Goal: Information Seeking & Learning: Learn about a topic

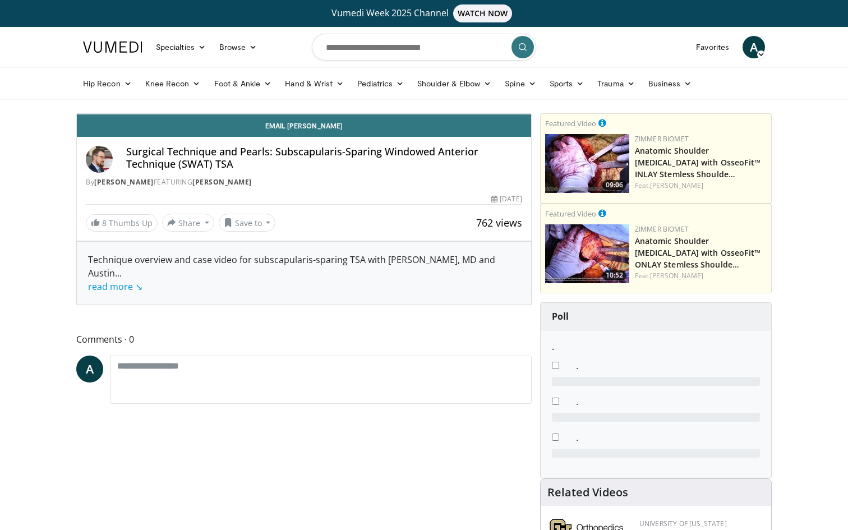
click at [320, 130] on icon "Video Player" at bounding box center [303, 113] width 31 height 31
click at [445, 130] on icon "Video Player" at bounding box center [428, 113] width 31 height 31
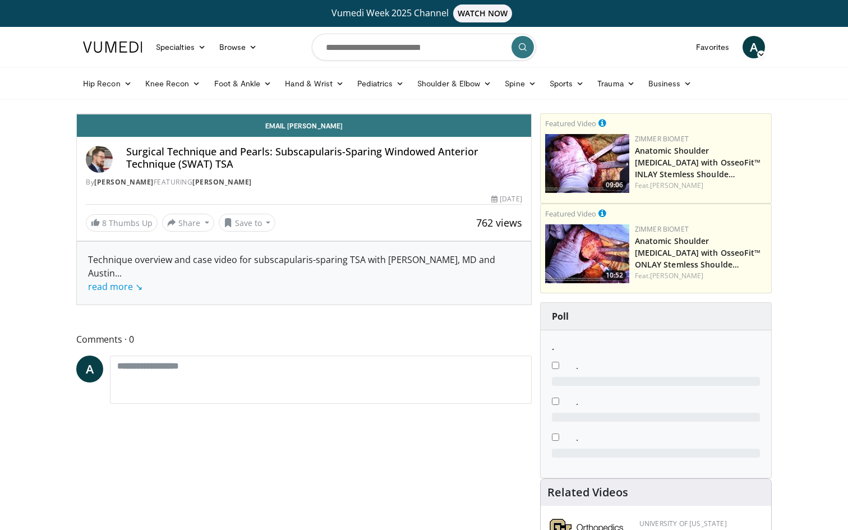
click at [445, 130] on icon "Video Player" at bounding box center [428, 113] width 31 height 31
click at [490, 91] on div "Progress Bar" at bounding box center [490, 89] width 1 height 4
click at [381, 114] on div "Current Time 4:26 / Duration 9:05 Pause Skip Backward Skip Forward Mute Loaded …" at bounding box center [304, 102] width 454 height 22
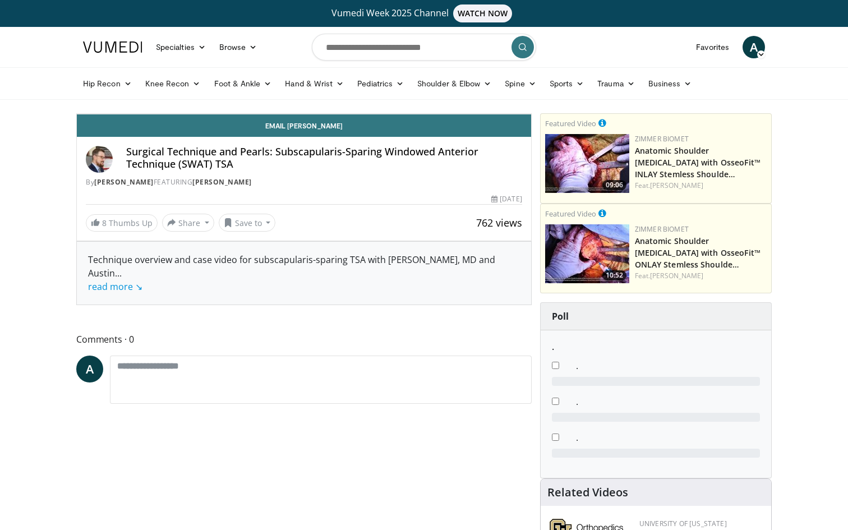
click at [365, 114] on div "Current Time 4:27 / Duration 9:05 Pause Skip Backward Skip Forward Mute Loaded …" at bounding box center [304, 102] width 454 height 22
click at [353, 114] on div "Current Time 4:29 / Duration 9:05 Pause Skip Backward Skip Forward Mute Loaded …" at bounding box center [304, 102] width 454 height 22
click at [438, 91] on div "Progress Bar" at bounding box center [438, 89] width 1 height 4
click at [445, 130] on icon "Video Player" at bounding box center [428, 113] width 31 height 31
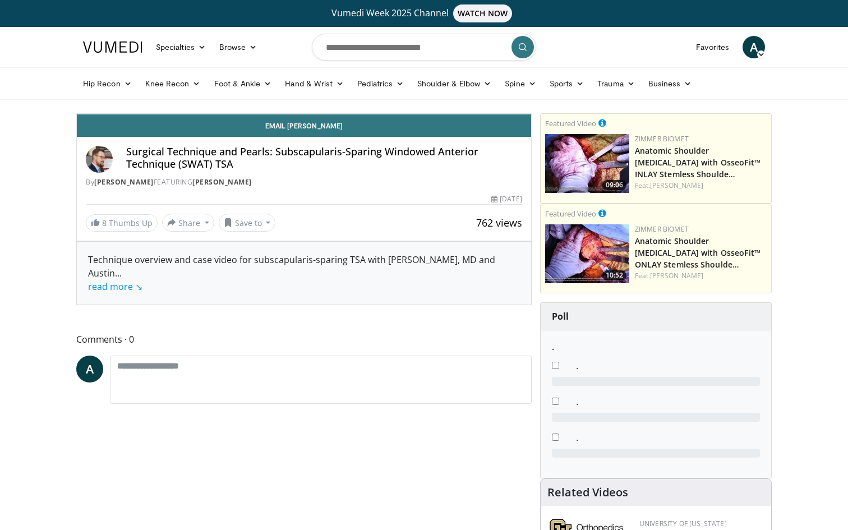
click at [445, 130] on icon "Video Player" at bounding box center [428, 113] width 31 height 31
click at [320, 130] on icon "Video Player" at bounding box center [303, 113] width 31 height 31
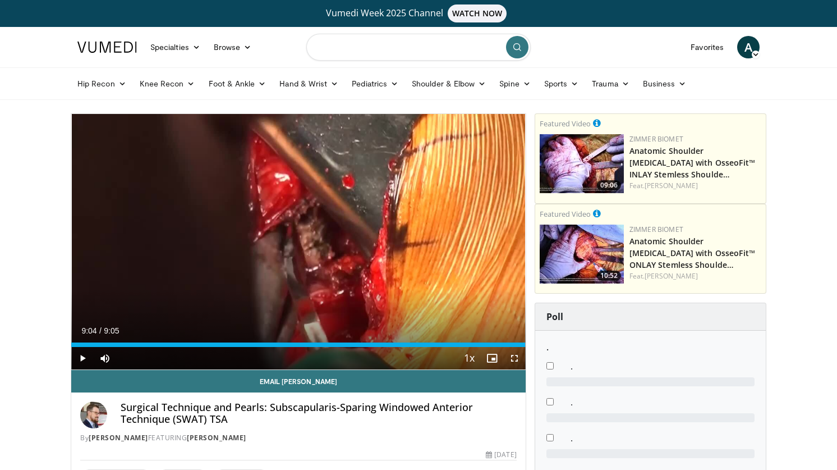
click at [338, 42] on input "Search topics, interventions" at bounding box center [418, 47] width 224 height 27
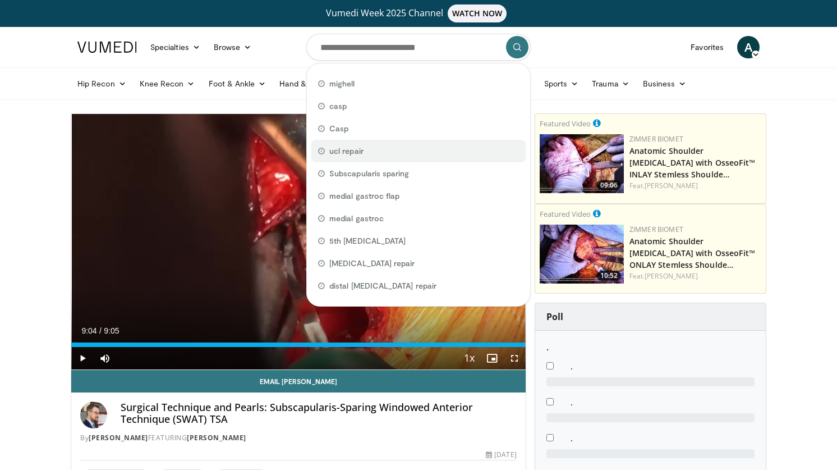
click at [350, 150] on span "ucl repair" at bounding box center [346, 150] width 34 height 11
type input "**********"
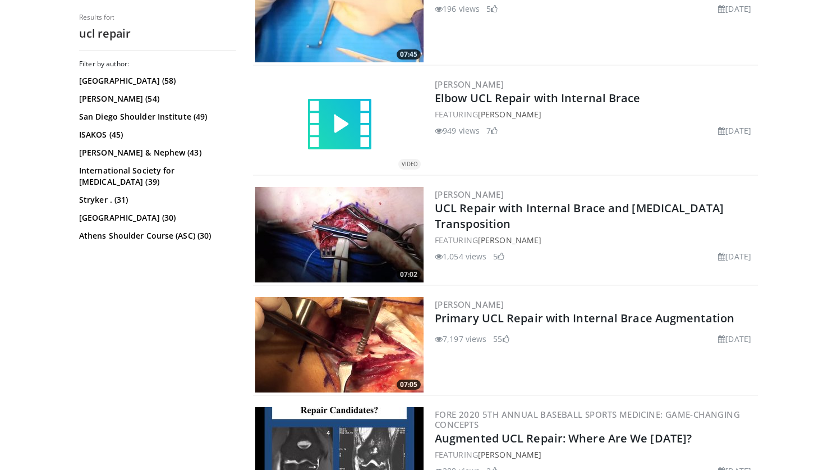
scroll to position [627, 0]
click at [339, 105] on img at bounding box center [339, 123] width 67 height 67
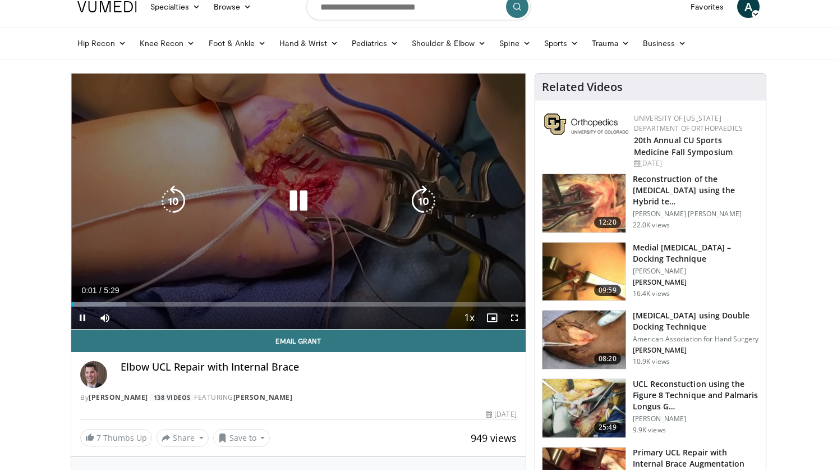
click at [412, 194] on icon "Video Player" at bounding box center [423, 200] width 31 height 31
click at [420, 200] on icon "Video Player" at bounding box center [423, 200] width 31 height 31
click at [173, 206] on icon "Video Player" at bounding box center [173, 200] width 31 height 31
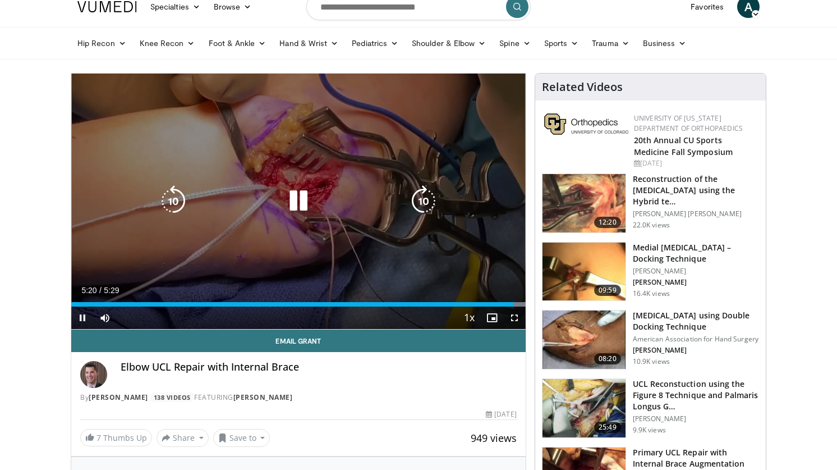
click at [292, 196] on icon "Video Player" at bounding box center [298, 200] width 31 height 31
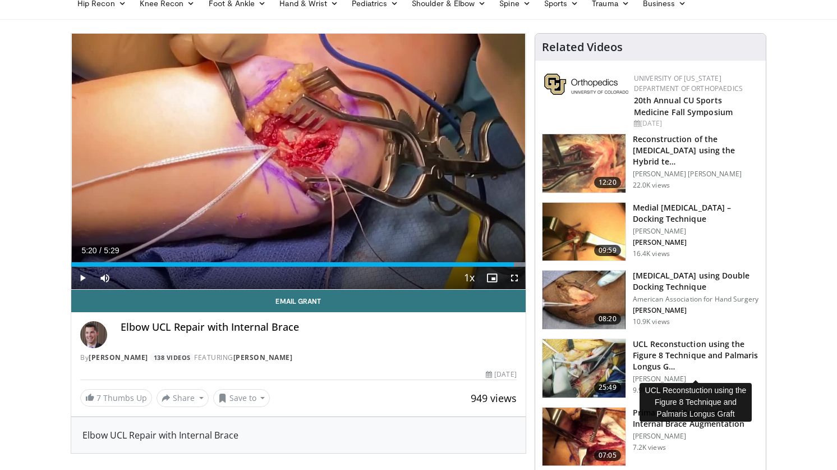
scroll to position [117, 0]
